Goal: Transaction & Acquisition: Book appointment/travel/reservation

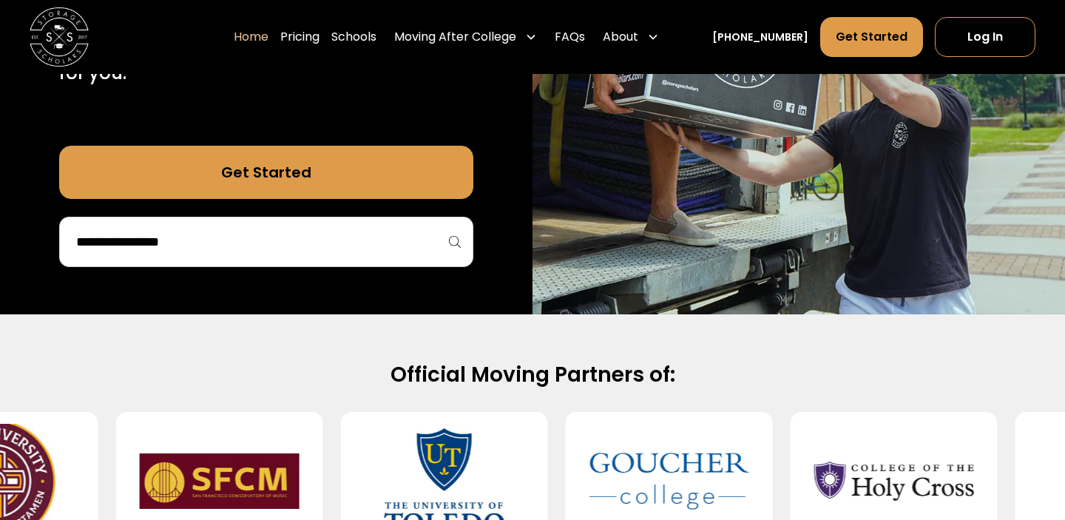
scroll to position [329, 0]
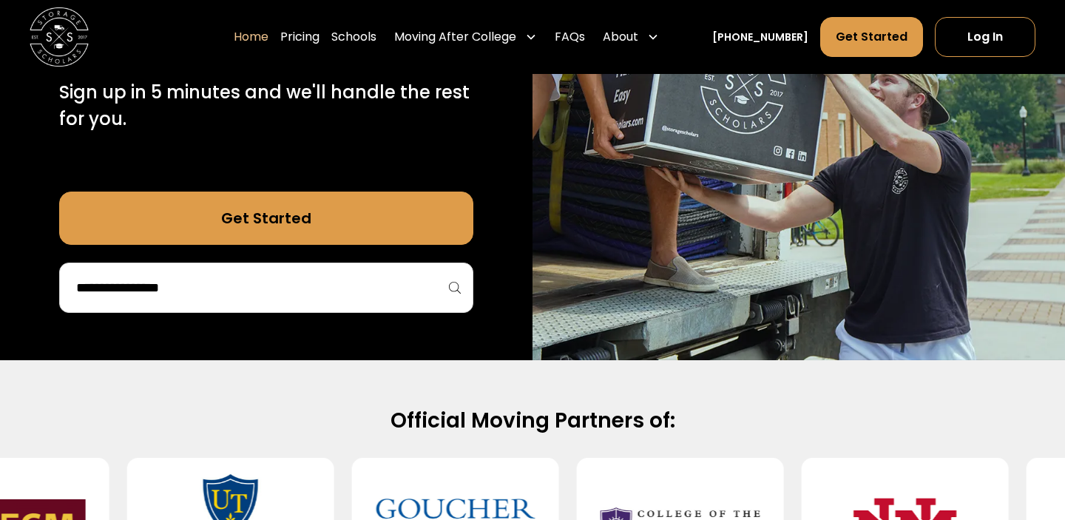
click at [330, 282] on input "search" at bounding box center [266, 287] width 383 height 25
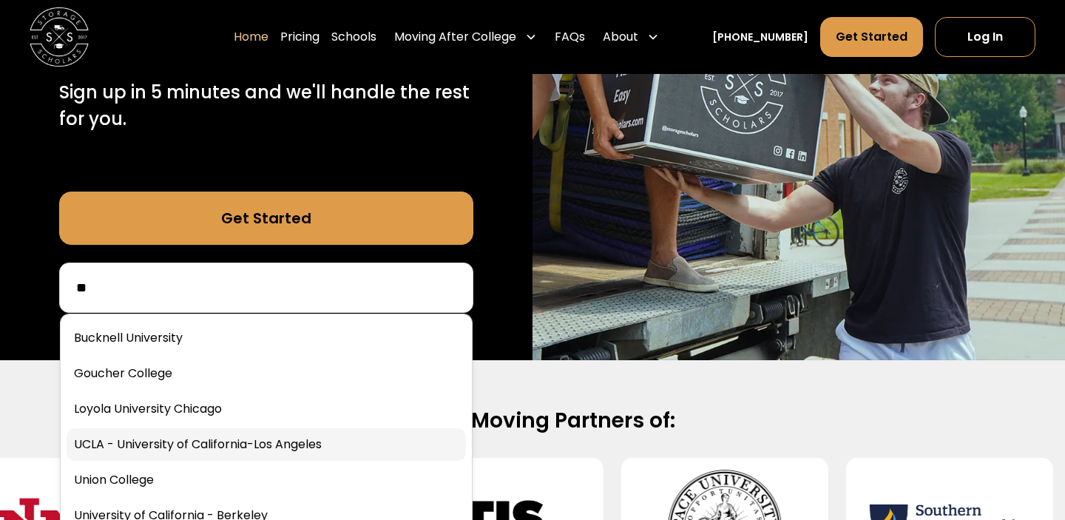
type input "**"
click at [305, 436] on link at bounding box center [266, 444] width 399 height 33
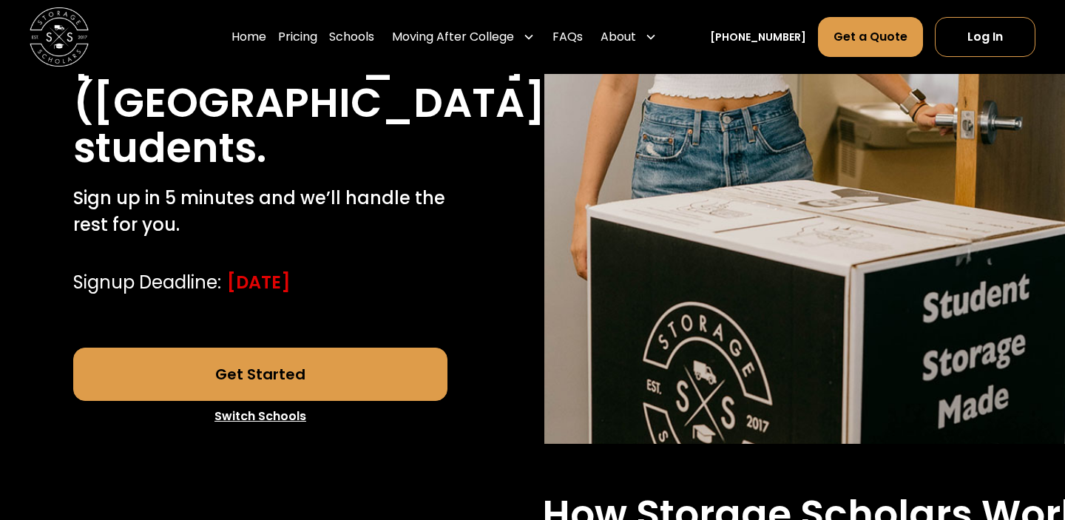
scroll to position [437, 0]
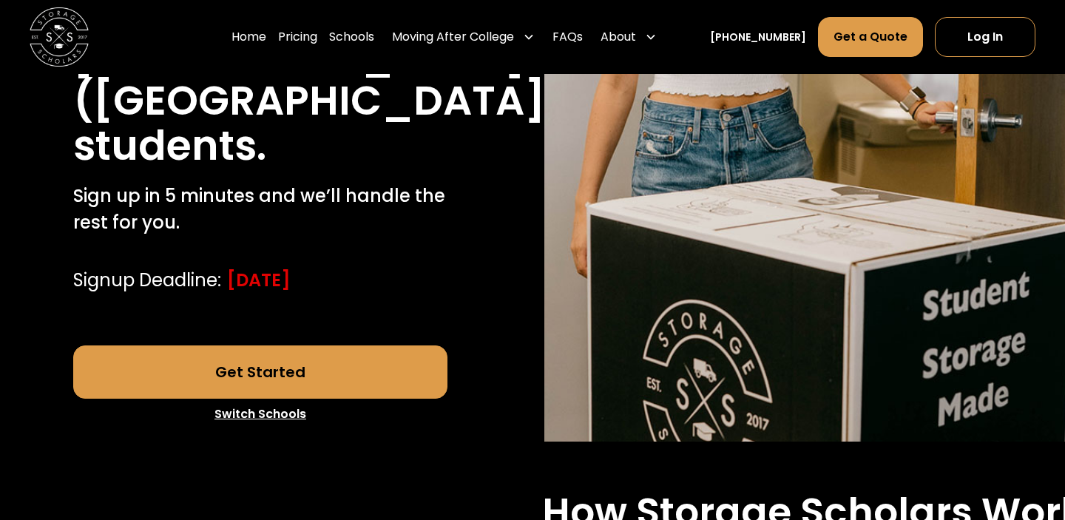
click at [340, 345] on link "Get Started" at bounding box center [260, 371] width 375 height 53
